Goal: Task Accomplishment & Management: Complete application form

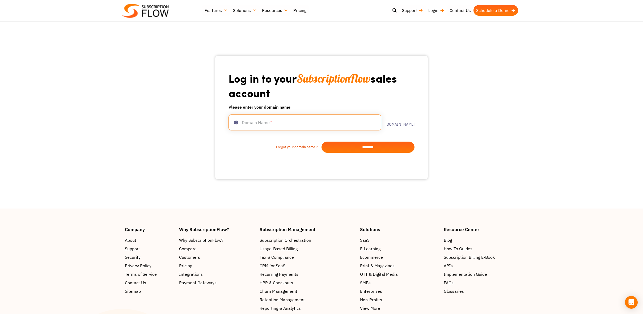
click at [251, 124] on input "text" at bounding box center [304, 122] width 153 height 16
type input "**********"
click at [362, 145] on input "*******" at bounding box center [367, 147] width 93 height 11
